Goal: Find specific page/section: Find specific page/section

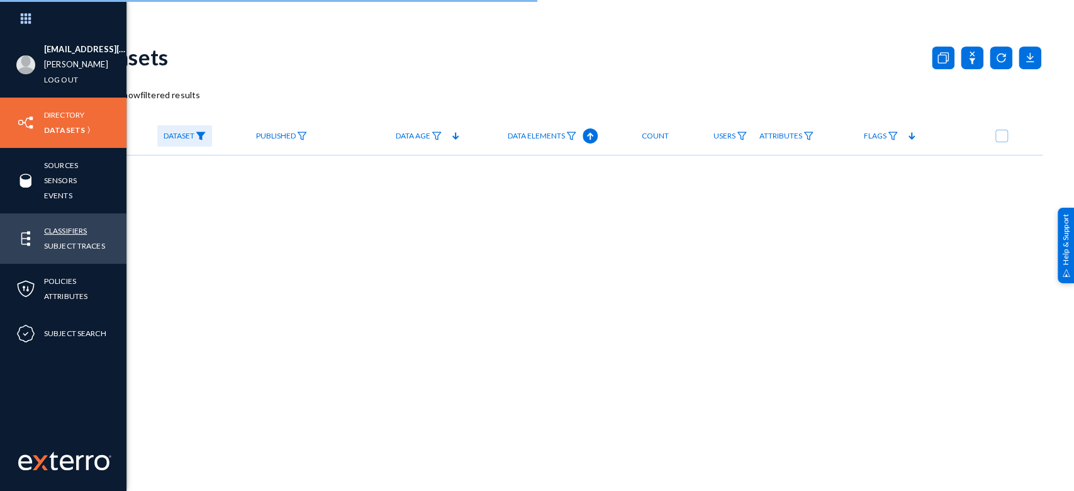
click at [80, 229] on link "Classifiers" at bounding box center [65, 230] width 43 height 14
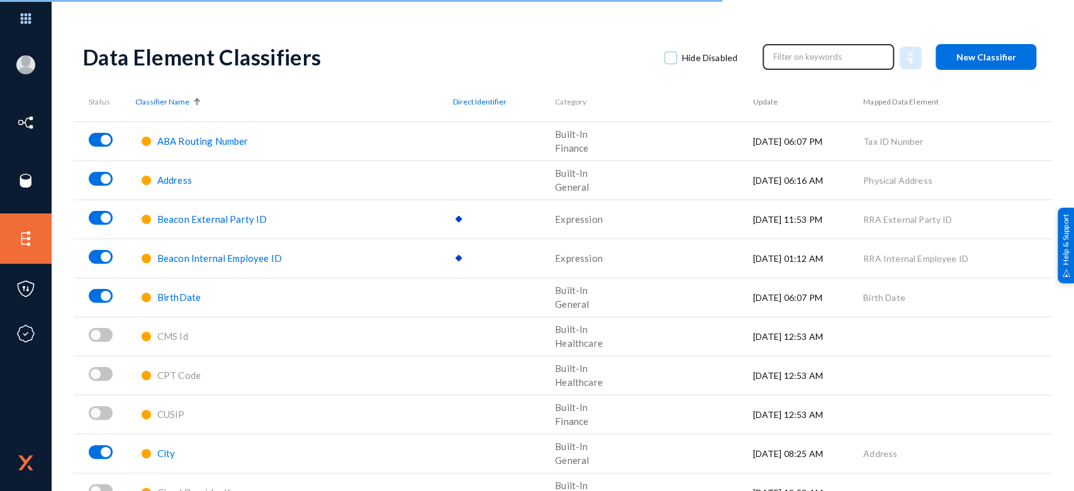
click at [783, 55] on input "text" at bounding box center [828, 56] width 111 height 19
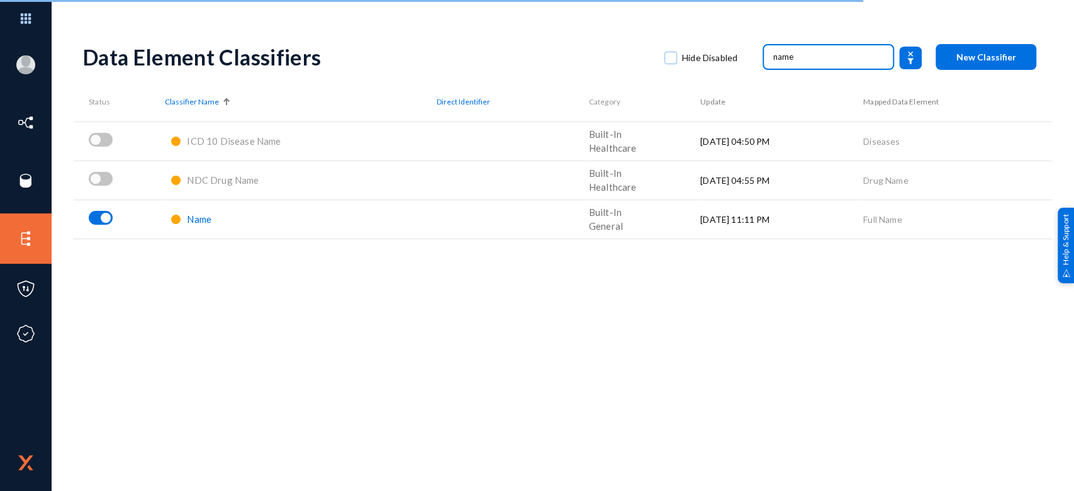
type input "name"
click at [199, 218] on span "Name" at bounding box center [199, 218] width 25 height 11
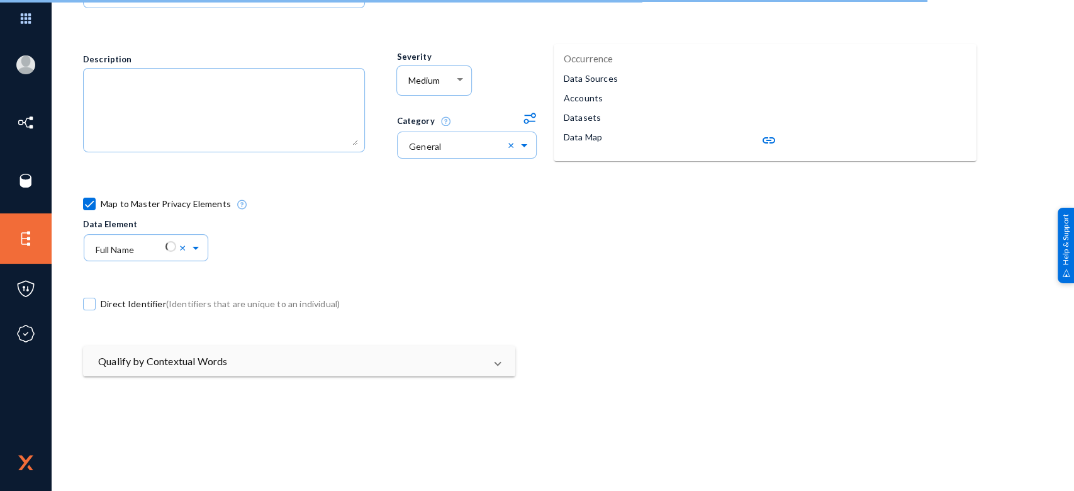
scroll to position [154, 0]
